Goal: Transaction & Acquisition: Book appointment/travel/reservation

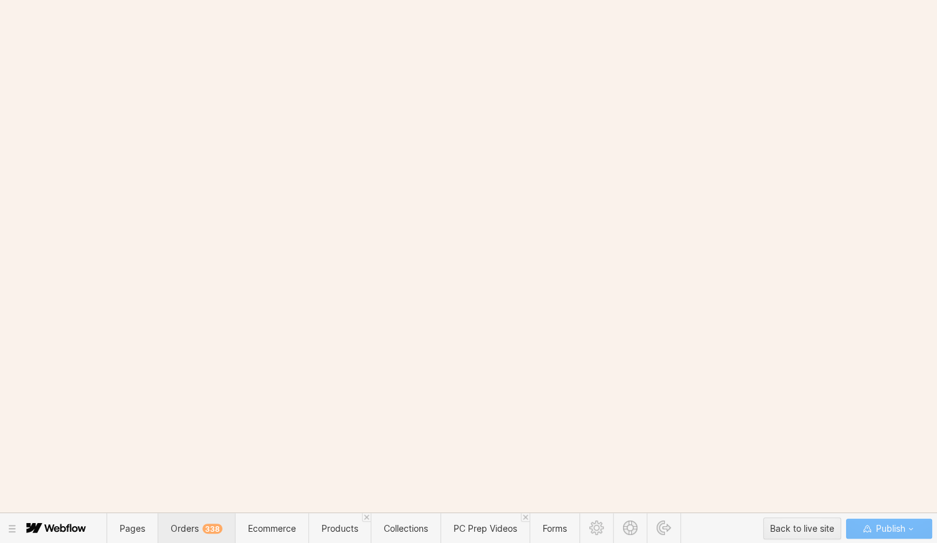
click at [200, 524] on span "Orders 338" at bounding box center [197, 528] width 52 height 11
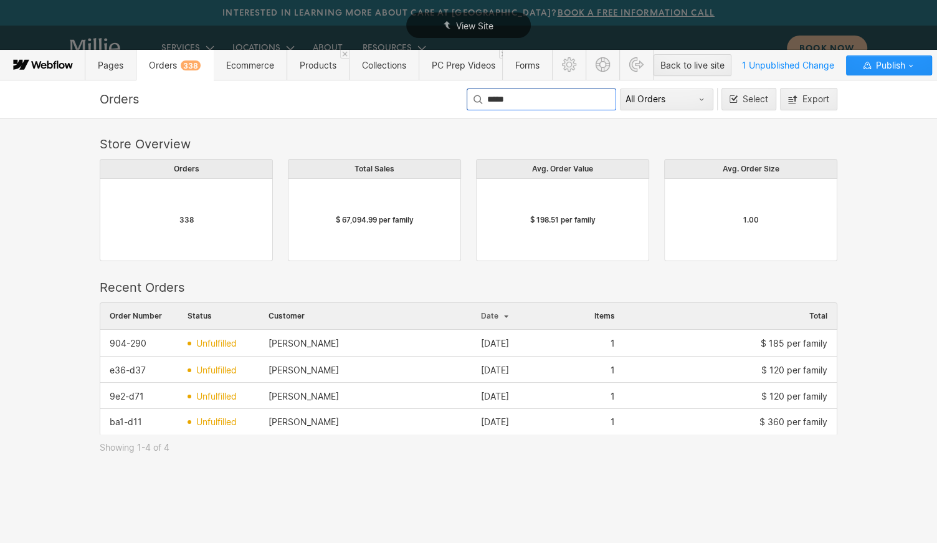
scroll to position [132, 738]
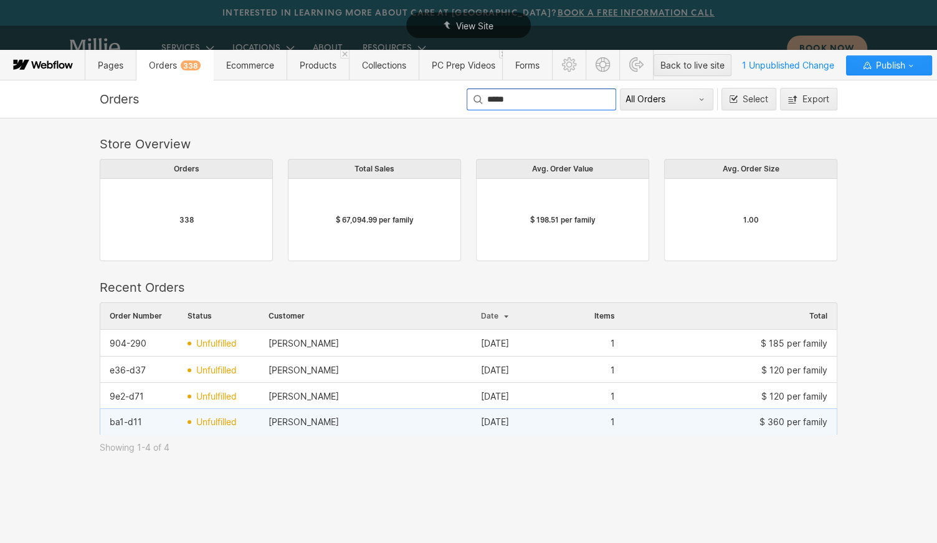
type input "*****"
click at [394, 423] on div "Casey Tran" at bounding box center [365, 422] width 213 height 20
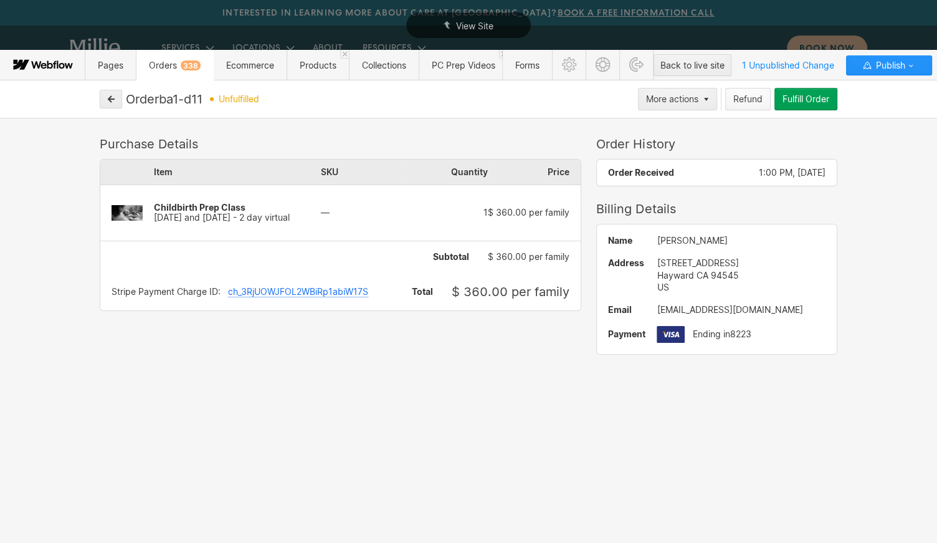
click at [749, 105] on button "Refund" at bounding box center [749, 99] width 46 height 22
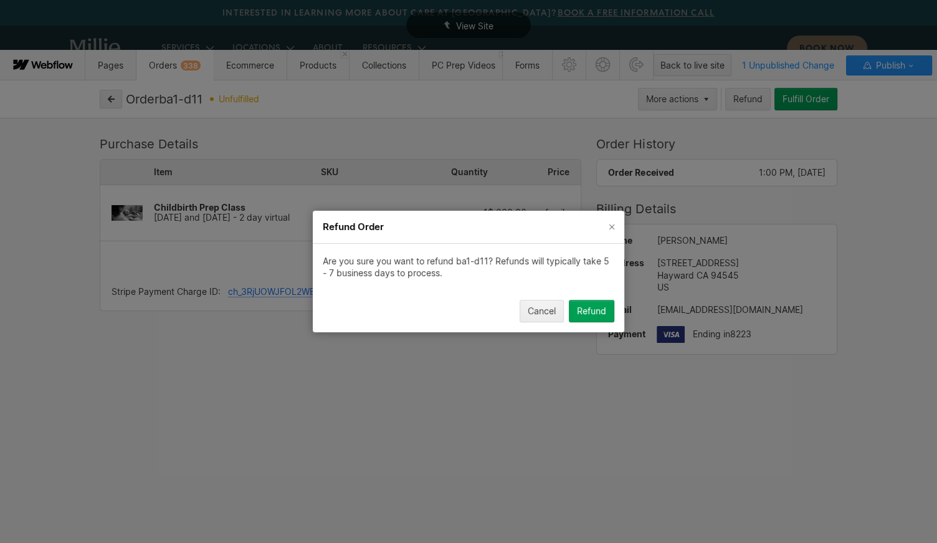
click at [599, 314] on div "Refund" at bounding box center [591, 311] width 29 height 10
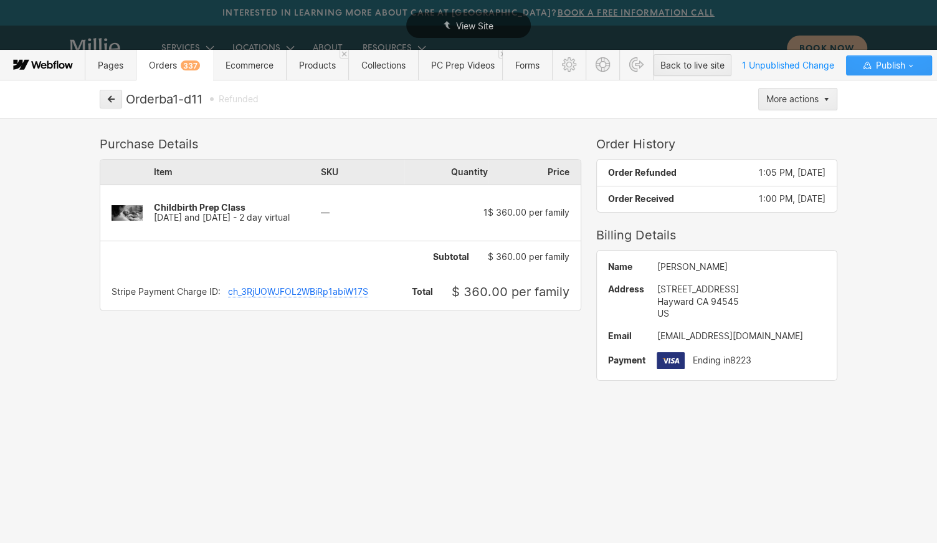
click at [882, 69] on span "Publish" at bounding box center [889, 65] width 32 height 19
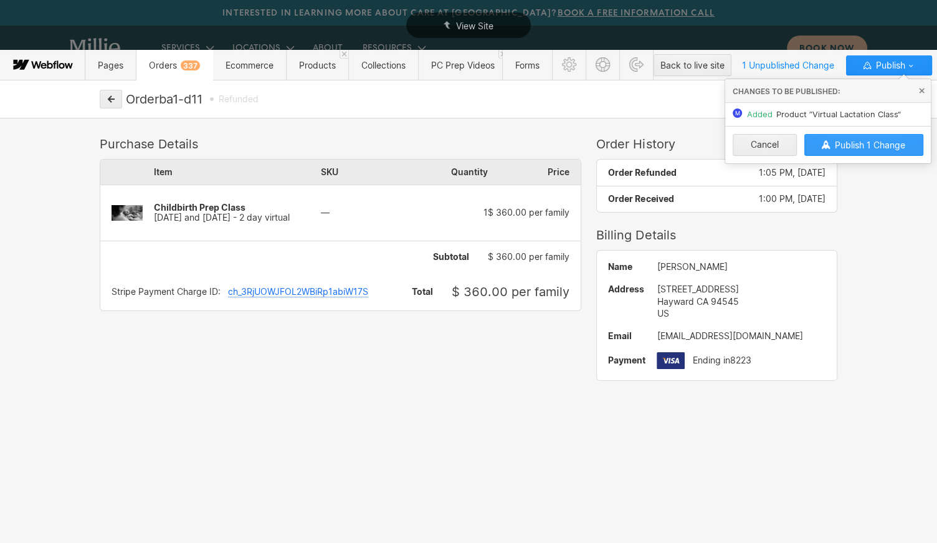
click at [896, 142] on span "Publish 1 Change" at bounding box center [870, 145] width 70 height 11
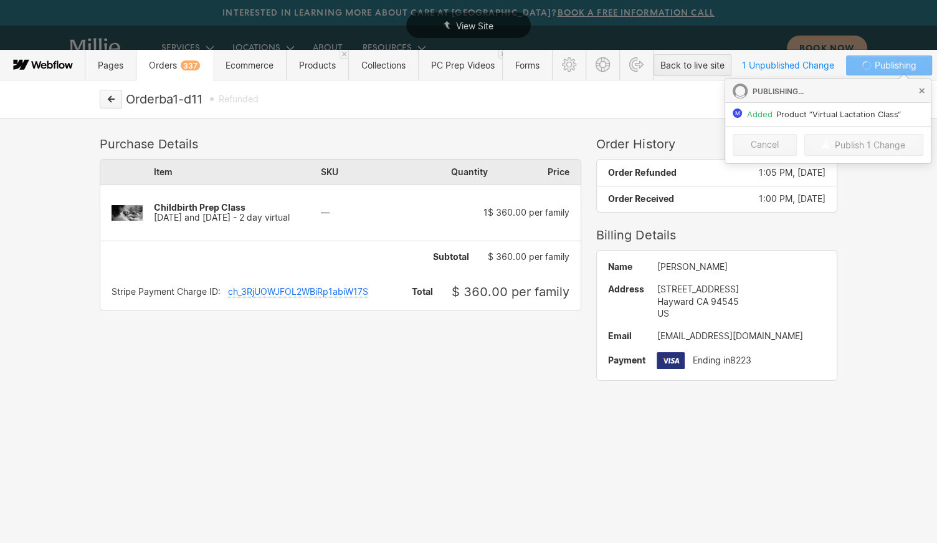
click at [110, 102] on icon "button" at bounding box center [111, 99] width 9 height 9
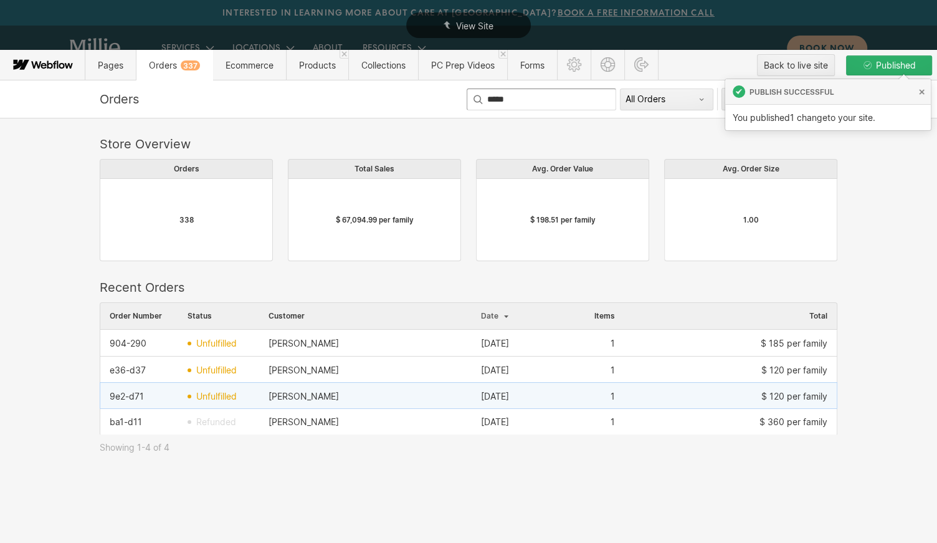
click at [363, 389] on div "[PERSON_NAME]" at bounding box center [365, 396] width 213 height 20
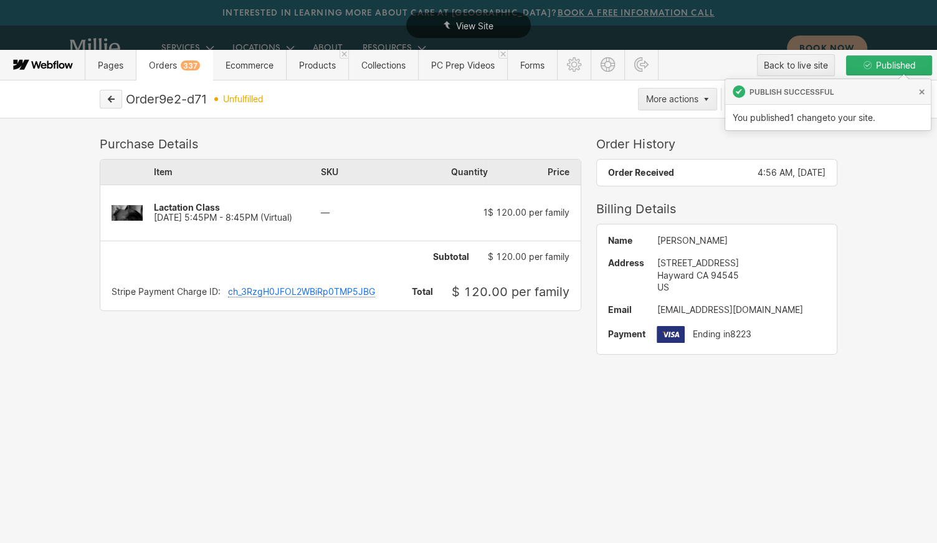
click at [107, 100] on icon "button" at bounding box center [111, 99] width 9 height 9
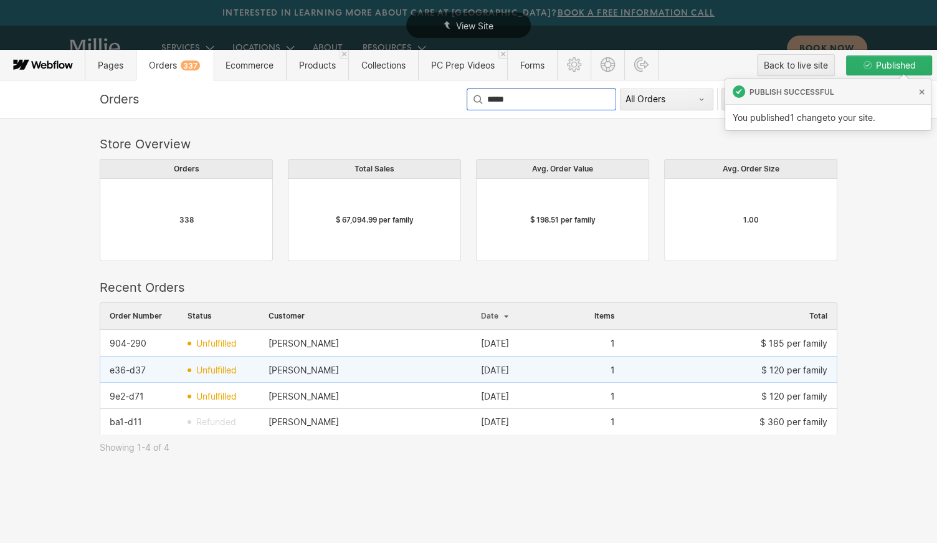
click at [348, 373] on div "[PERSON_NAME]" at bounding box center [365, 370] width 213 height 20
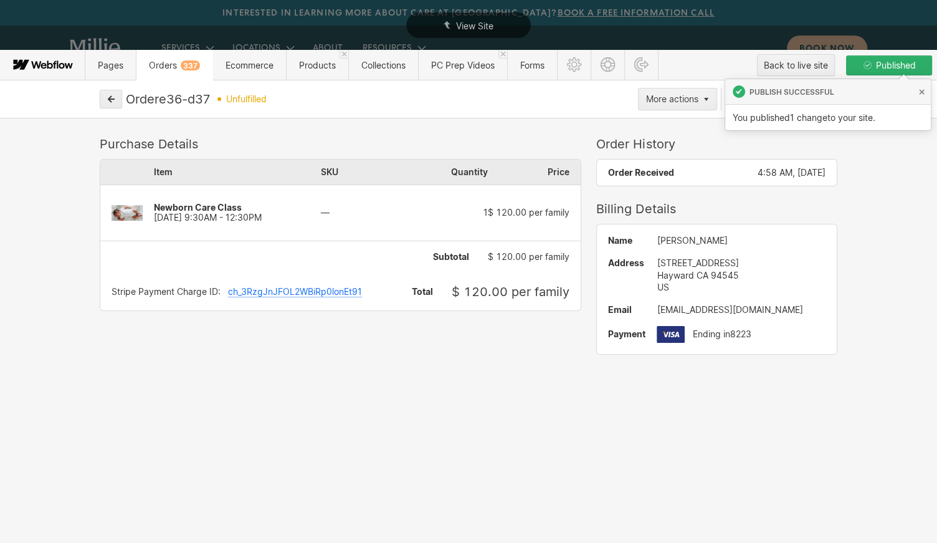
click at [898, 196] on div "Purchase Details Item SKU Quantity Price Newborn Care Class October 18, 2025 9:…" at bounding box center [468, 331] width 937 height 426
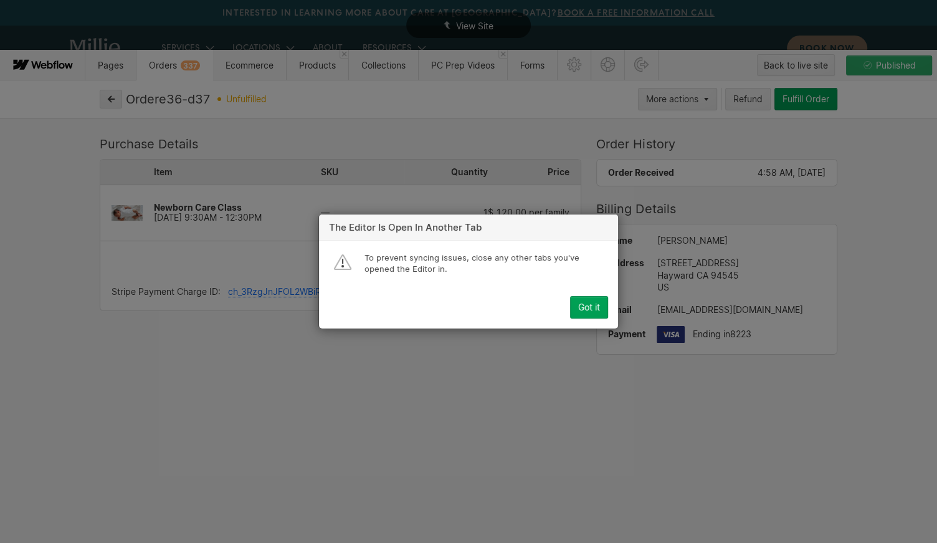
click at [592, 305] on div "Got it" at bounding box center [589, 307] width 22 height 10
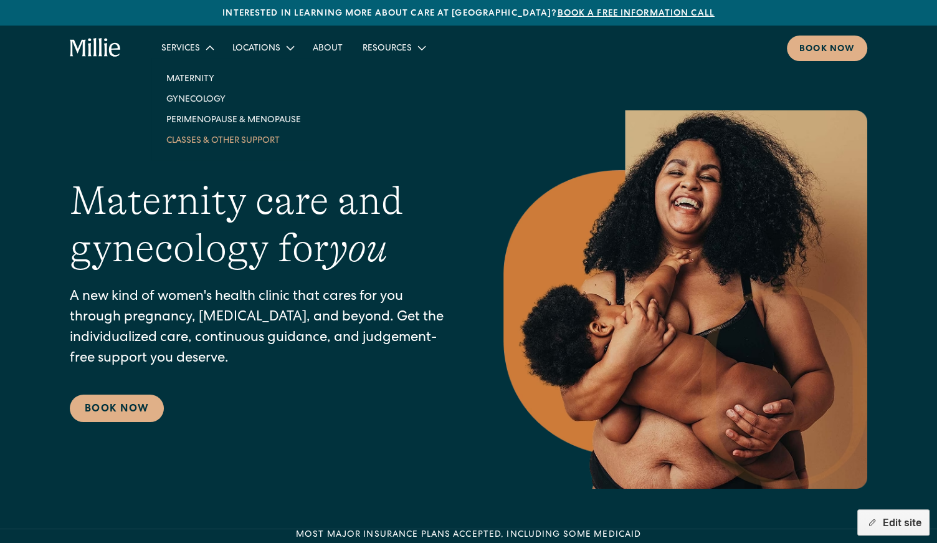
click at [196, 145] on link "Classes & Other Support" at bounding box center [233, 140] width 155 height 21
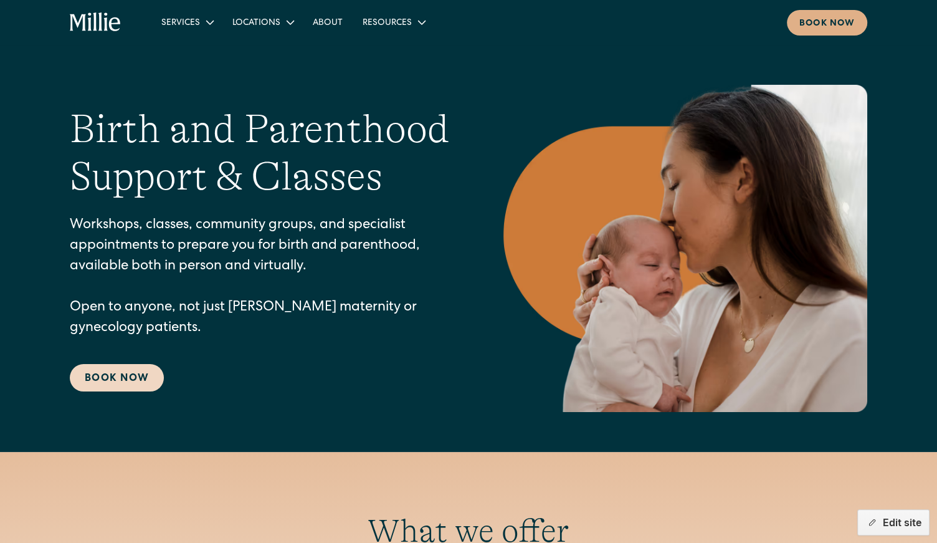
click at [110, 388] on link "Book Now" at bounding box center [117, 377] width 94 height 27
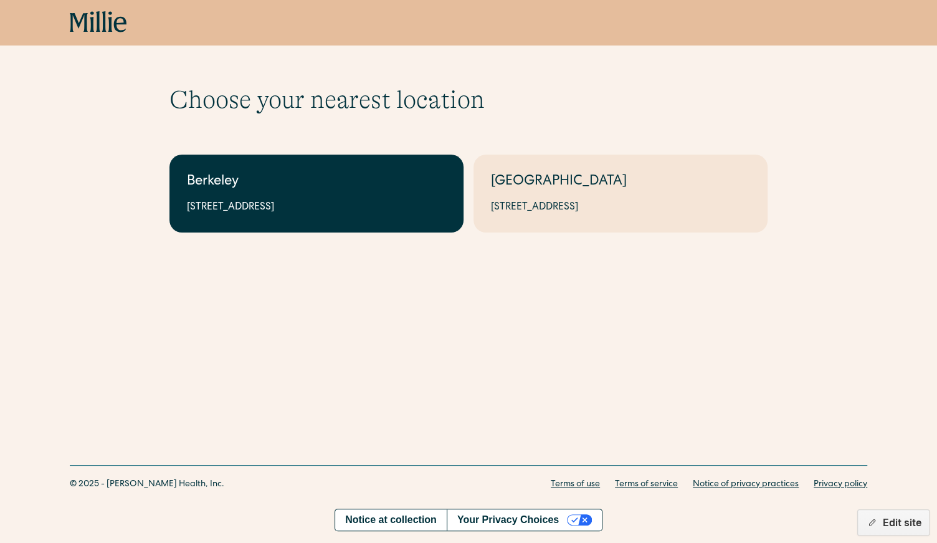
click at [285, 203] on div "2999 Regent St, Suite 524, Berkeley, CA 94705" at bounding box center [316, 207] width 259 height 15
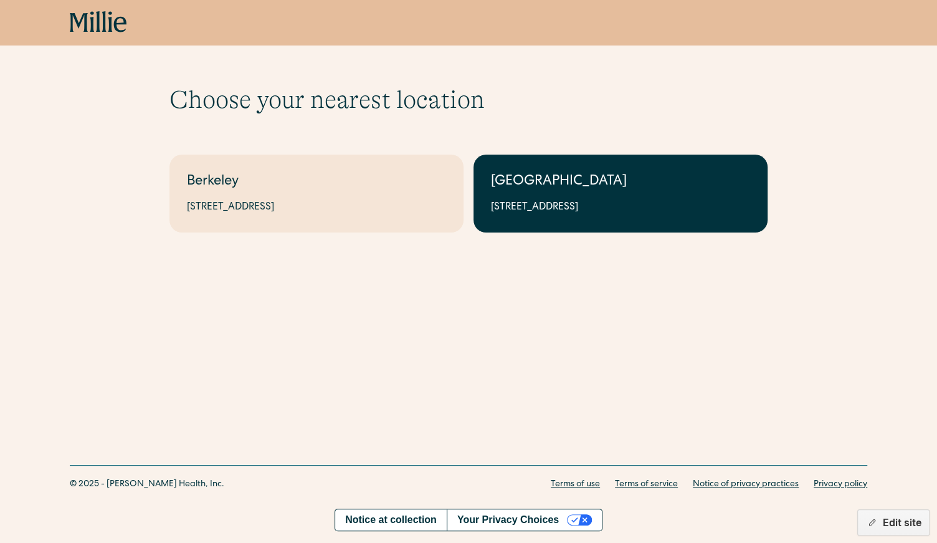
click at [552, 180] on div "[GEOGRAPHIC_DATA]" at bounding box center [620, 182] width 259 height 21
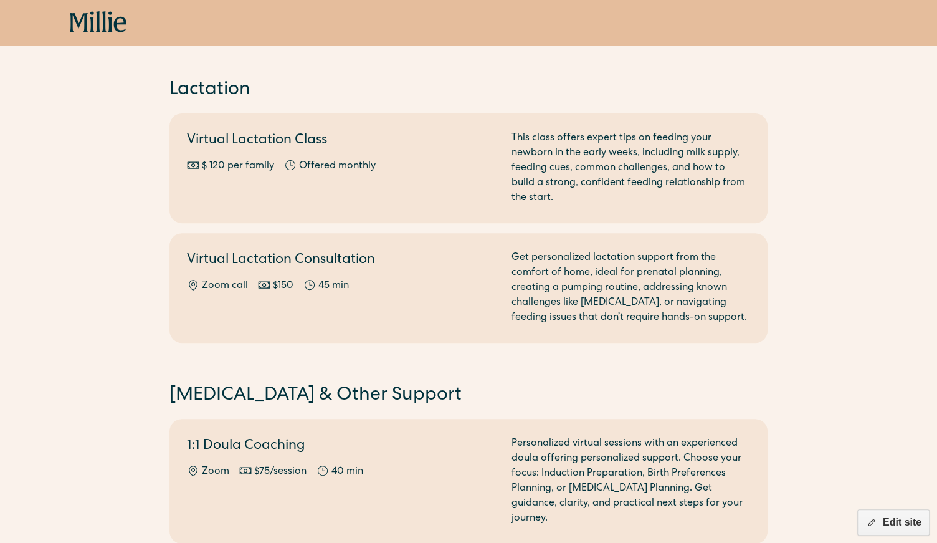
scroll to position [266, 0]
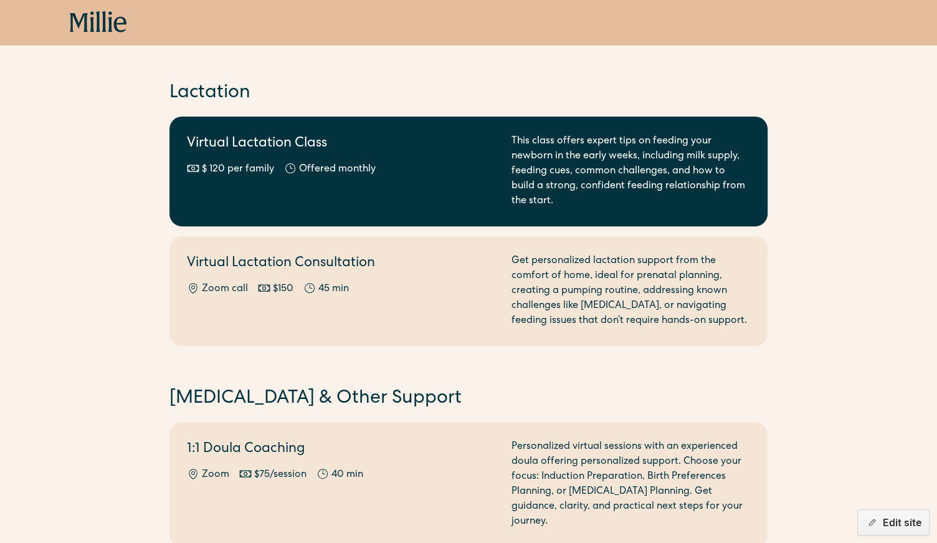
click at [438, 173] on div "$ 120 per family Offered monthly Every other month" at bounding box center [342, 169] width 310 height 15
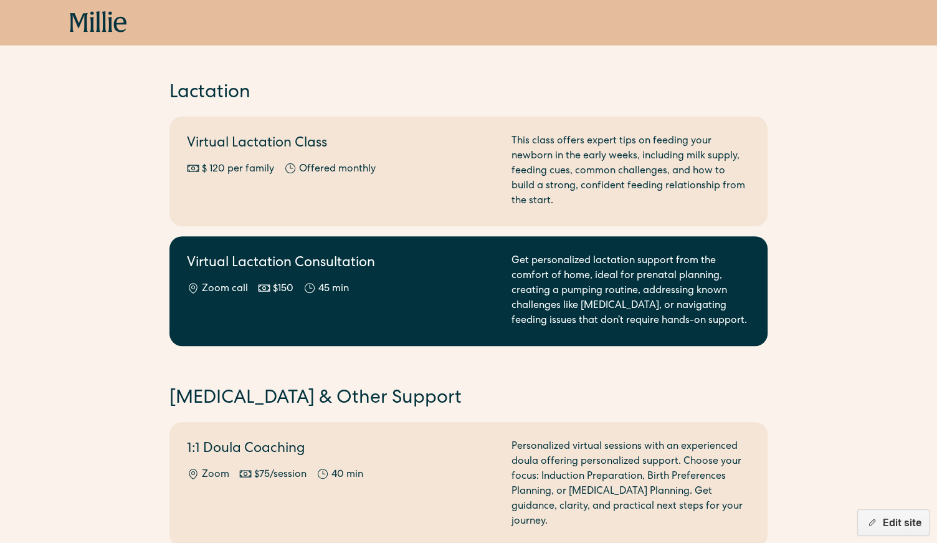
scroll to position [0, 0]
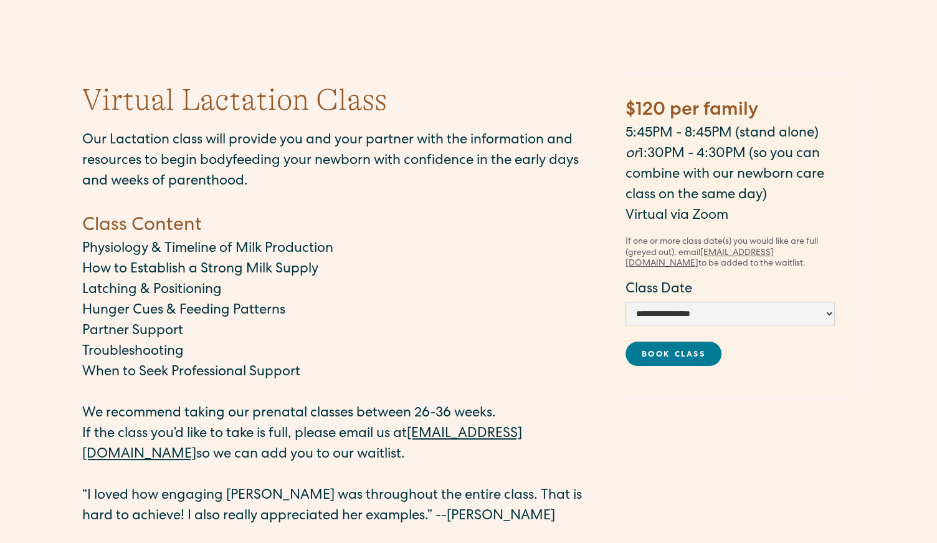
scroll to position [153, 0]
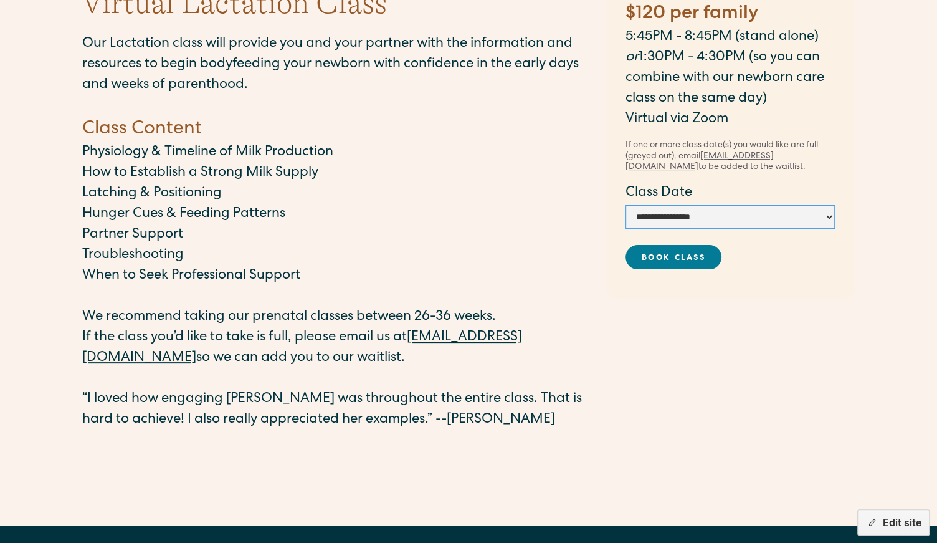
click at [706, 216] on select "**********" at bounding box center [730, 217] width 209 height 24
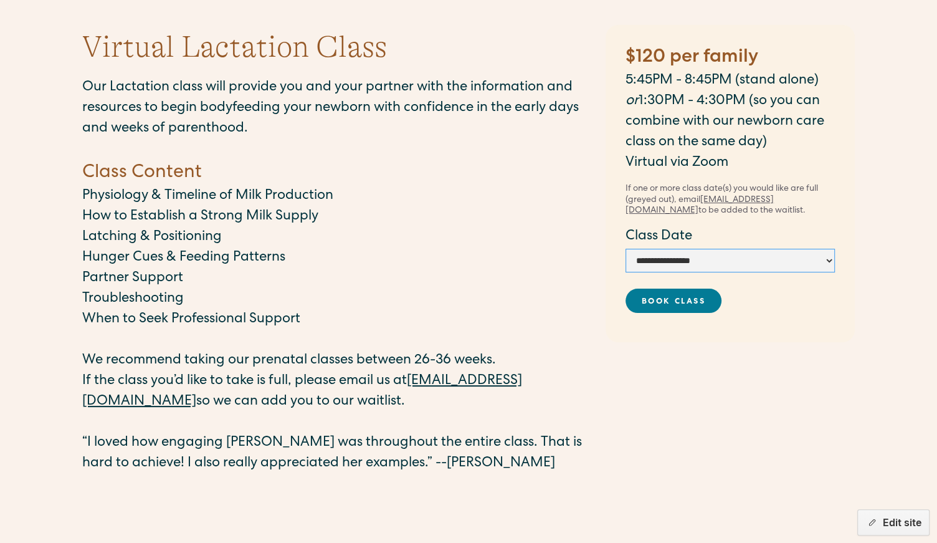
scroll to position [0, 0]
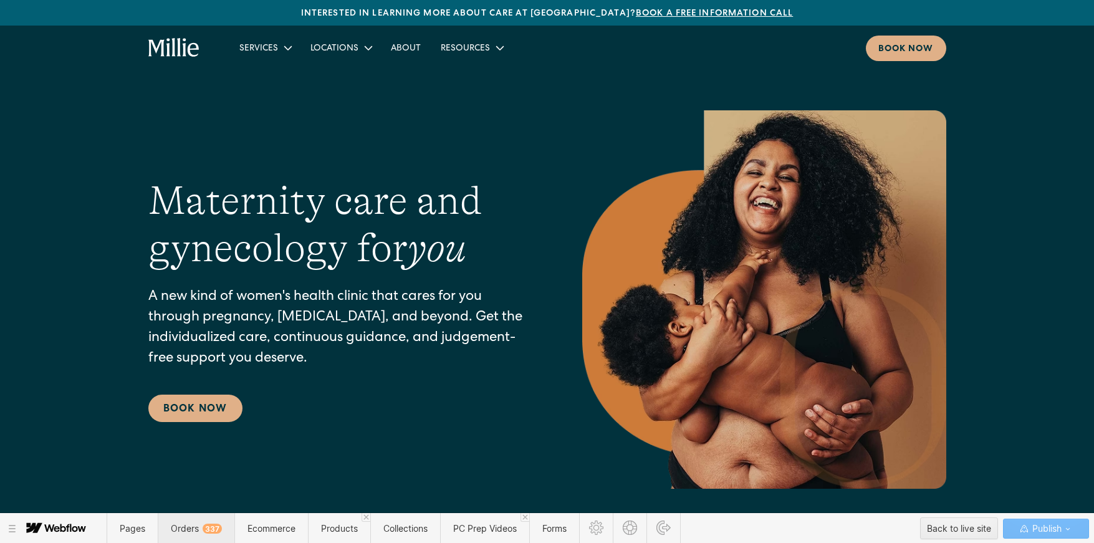
click at [194, 527] on span "Orders 337" at bounding box center [196, 528] width 51 height 11
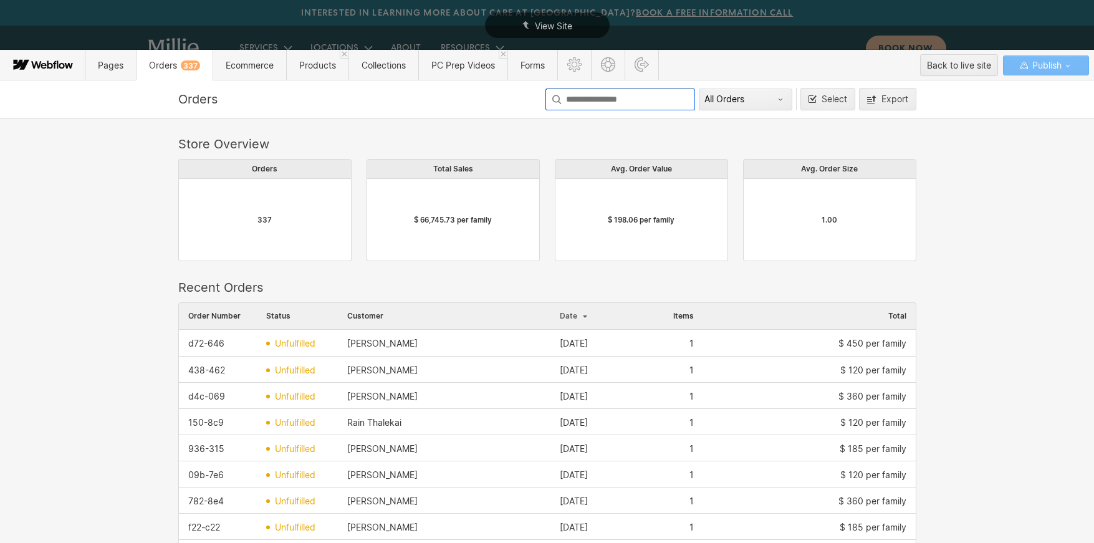
scroll to position [682, 738]
click at [606, 98] on input at bounding box center [620, 100] width 150 height 22
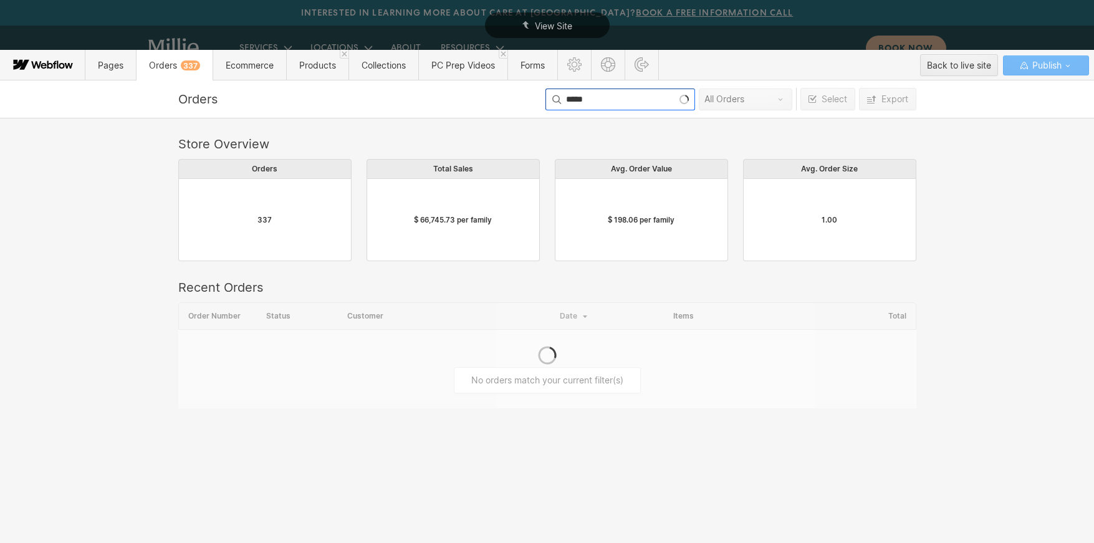
scroll to position [132, 738]
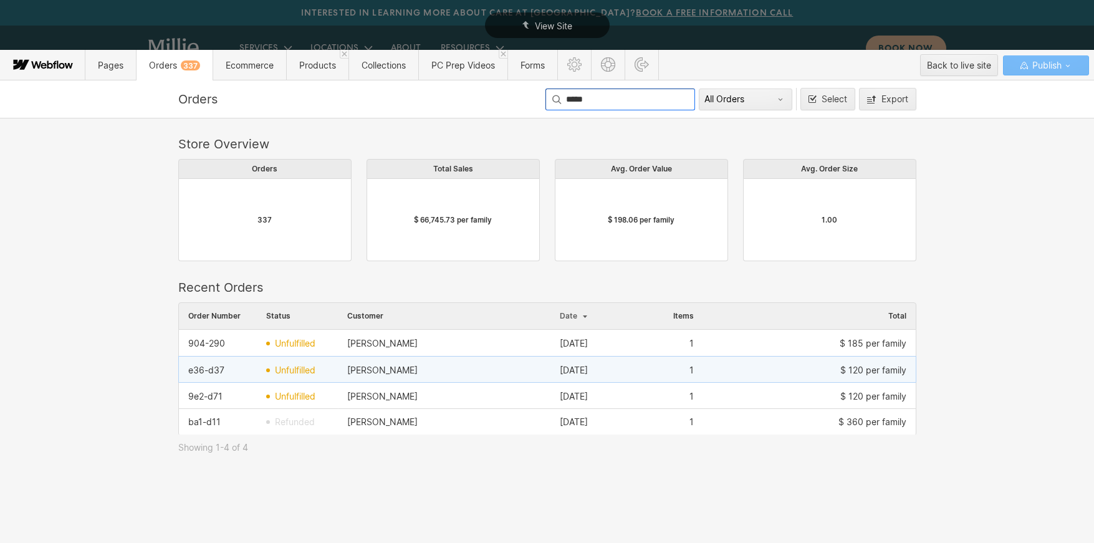
type input "*****"
click at [445, 371] on div "[PERSON_NAME]" at bounding box center [444, 370] width 213 height 20
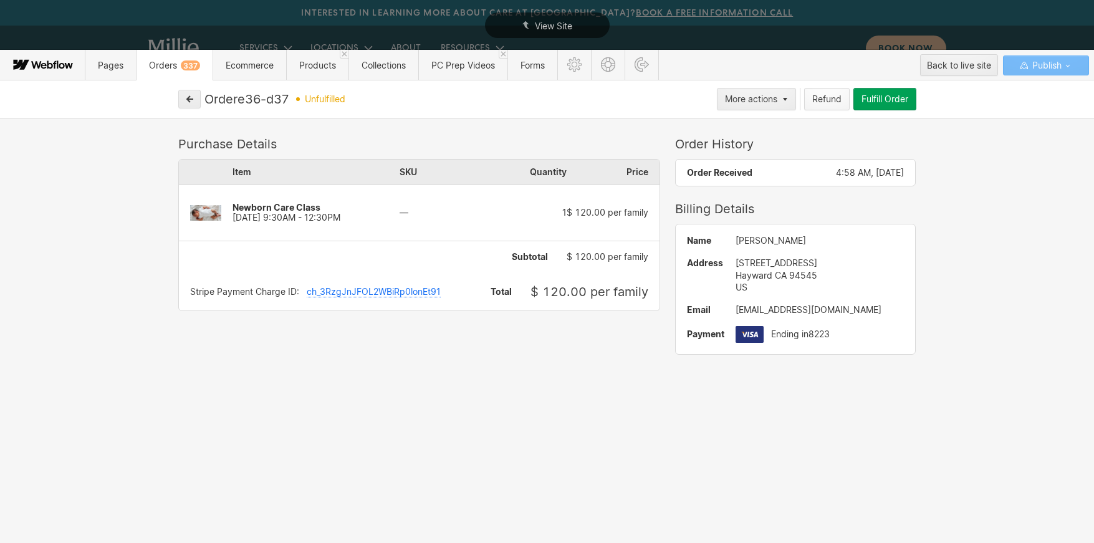
click at [827, 99] on div "Refund" at bounding box center [826, 99] width 29 height 10
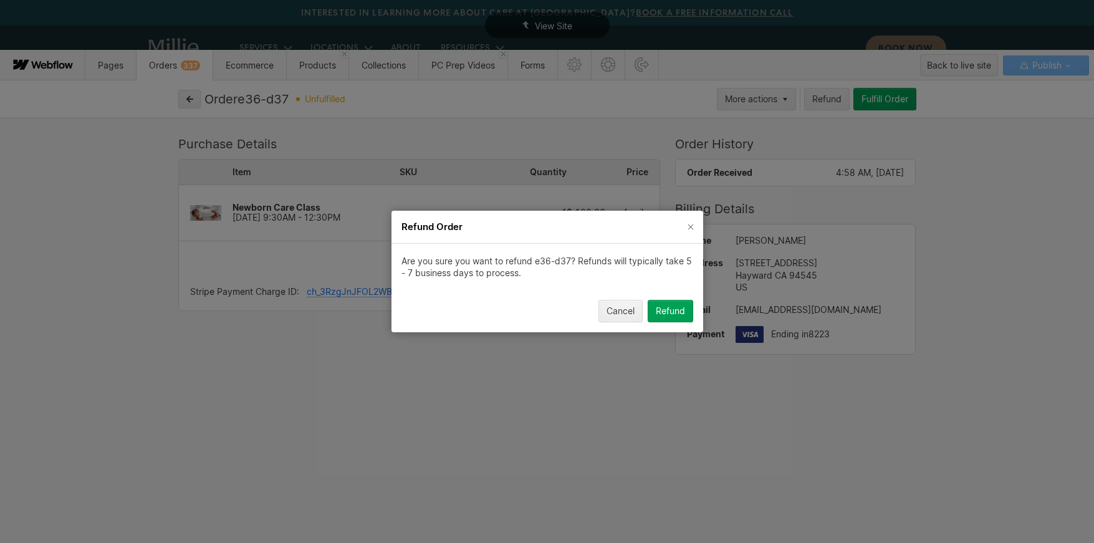
click at [671, 311] on div "Refund" at bounding box center [670, 311] width 29 height 10
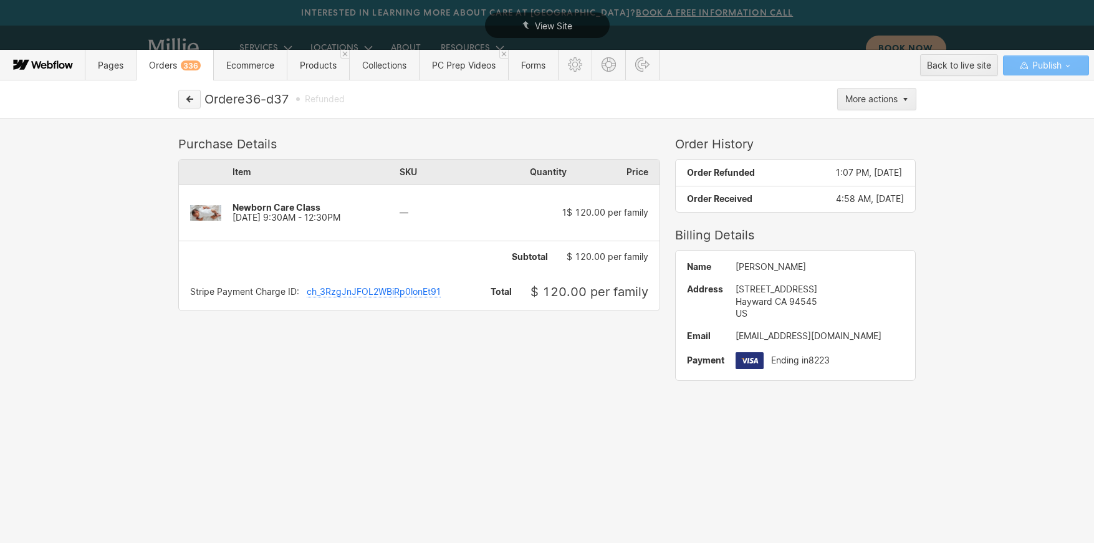
click at [196, 99] on button "button" at bounding box center [189, 99] width 22 height 19
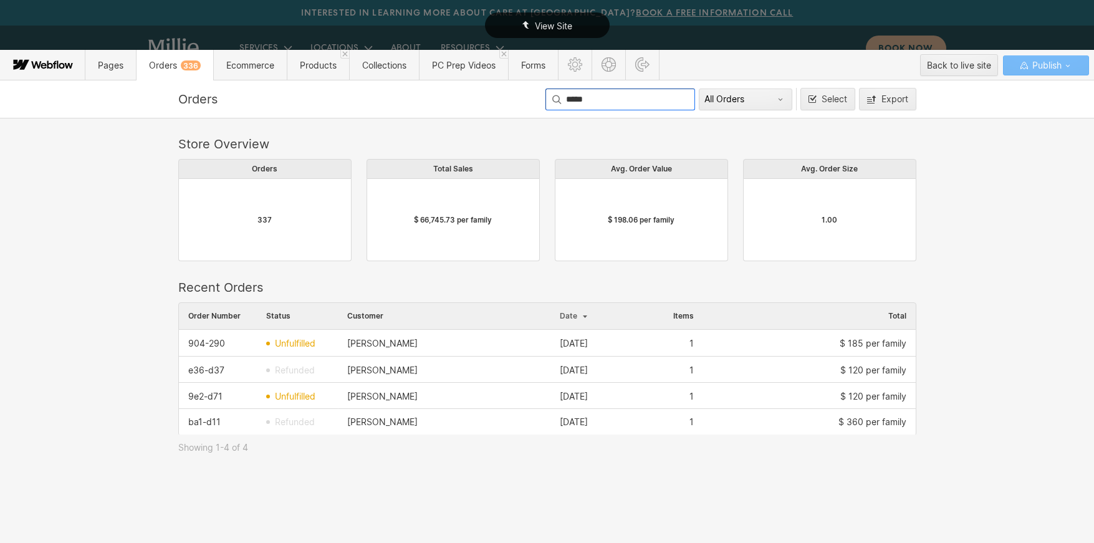
click at [802, 24] on div "View Site" at bounding box center [547, 25] width 1094 height 50
